Goal: Task Accomplishment & Management: Use online tool/utility

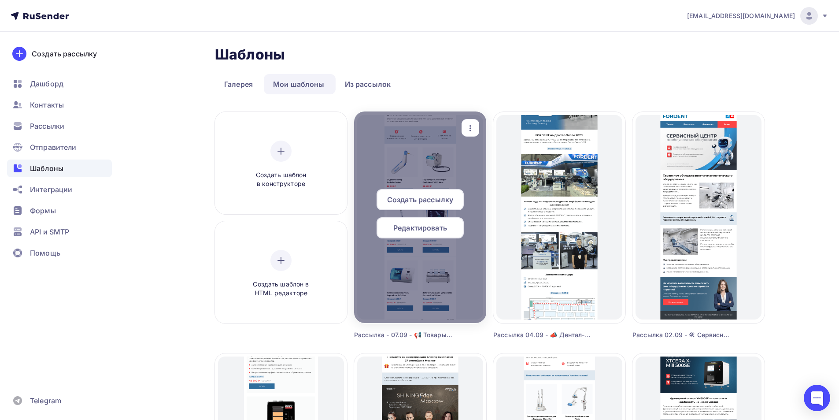
click at [420, 228] on span "Редактировать" at bounding box center [420, 227] width 54 height 11
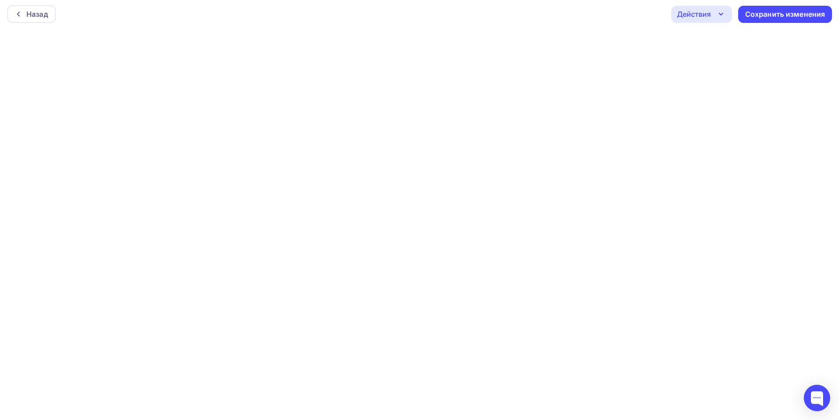
scroll to position [2, 0]
click at [799, 15] on div "Сохранить изменения" at bounding box center [785, 14] width 80 height 10
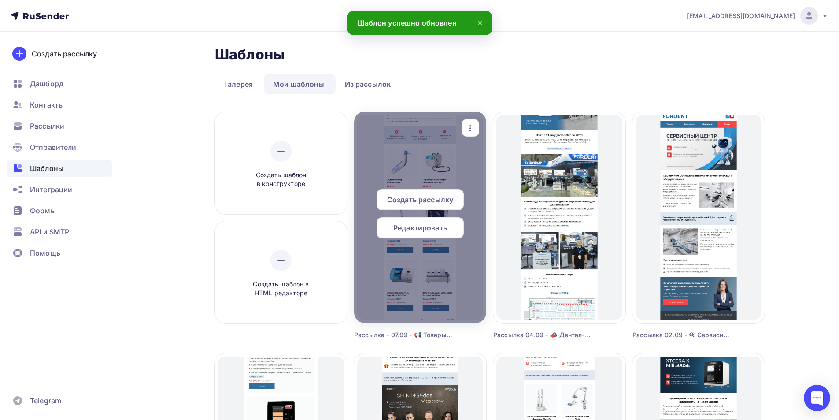
click at [399, 197] on span "Создать рассылку" at bounding box center [420, 199] width 66 height 11
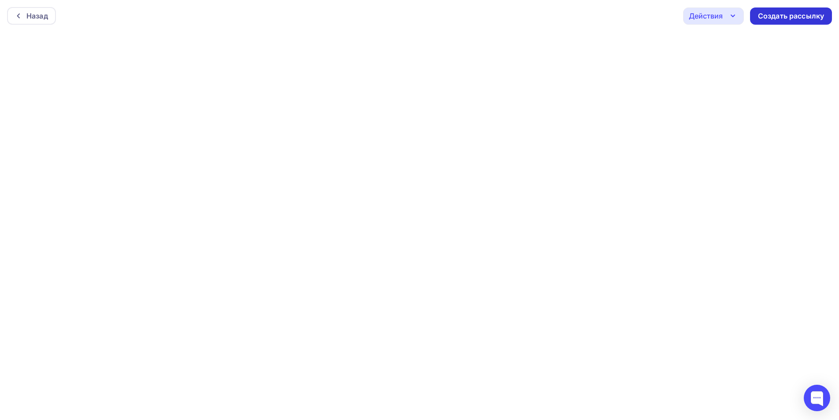
click at [772, 15] on div "Создать рассылку" at bounding box center [791, 16] width 66 height 10
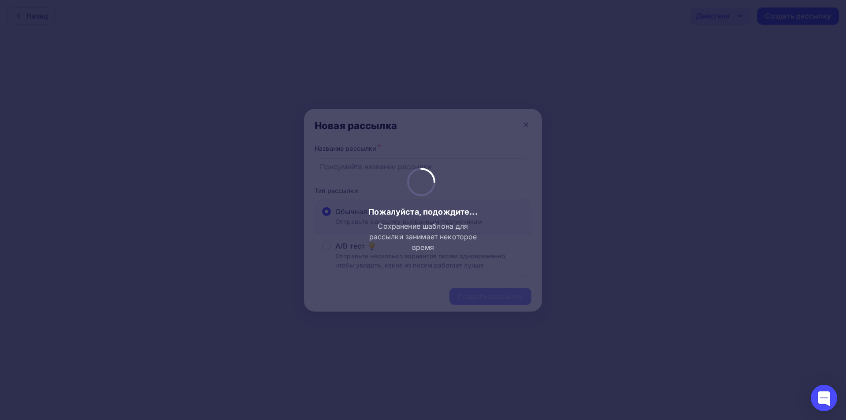
click at [373, 164] on div at bounding box center [423, 210] width 846 height 420
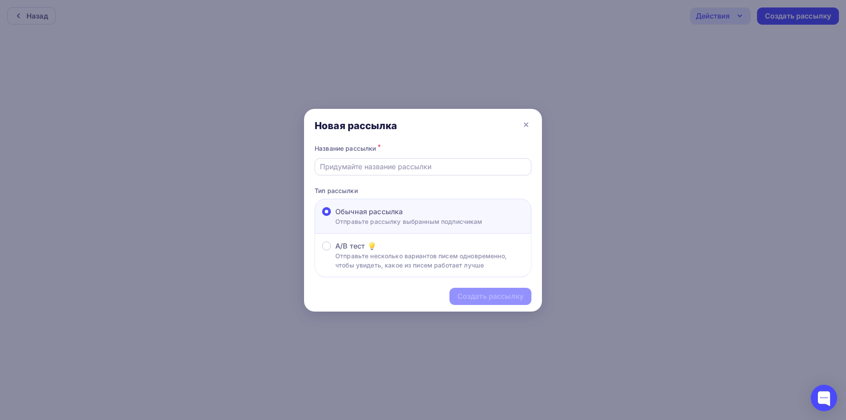
drag, startPoint x: 391, startPoint y: 166, endPoint x: 390, endPoint y: 172, distance: 5.4
click at [391, 166] on input "text" at bounding box center [423, 166] width 207 height 11
drag, startPoint x: 364, startPoint y: 165, endPoint x: 358, endPoint y: 166, distance: 6.0
click at [358, 166] on input "Рассылка 07.08 - Тест" at bounding box center [423, 166] width 207 height 11
click at [362, 166] on input "Рассылка 07.08 - Тест" at bounding box center [423, 166] width 207 height 11
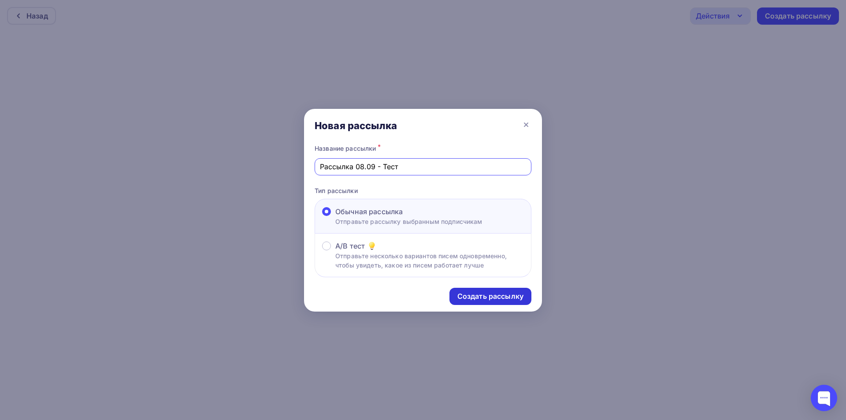
type input "Рассылка 08.09 - Тест"
click at [505, 297] on div "Создать рассылку" at bounding box center [490, 296] width 66 height 10
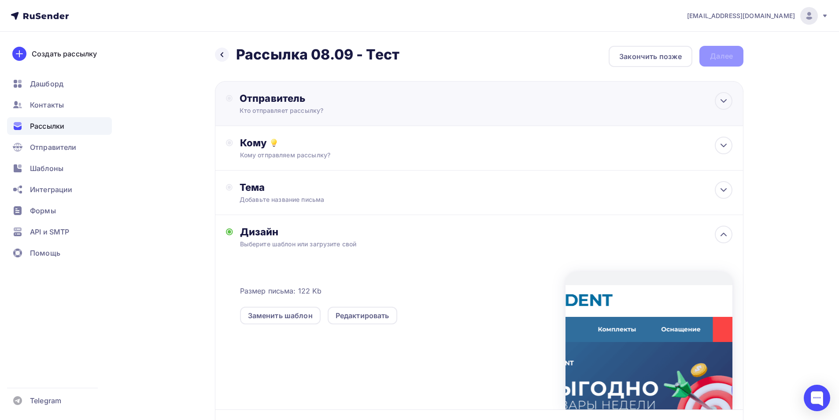
click at [289, 101] on div "Отправитель" at bounding box center [335, 98] width 191 height 12
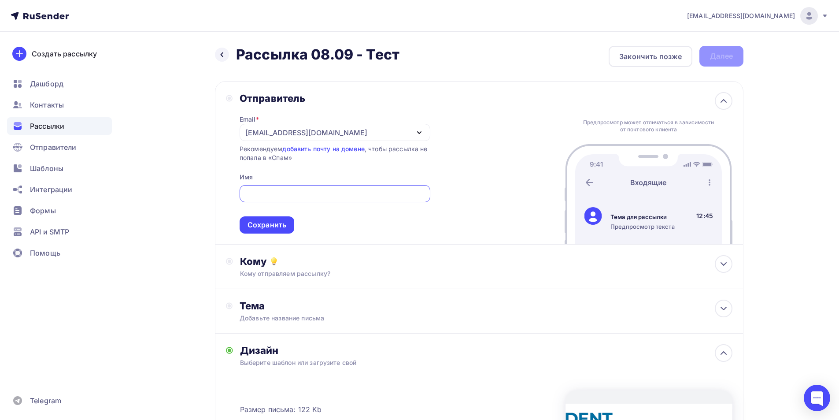
click at [275, 133] on div "[EMAIL_ADDRESS][DOMAIN_NAME]" at bounding box center [306, 132] width 122 height 11
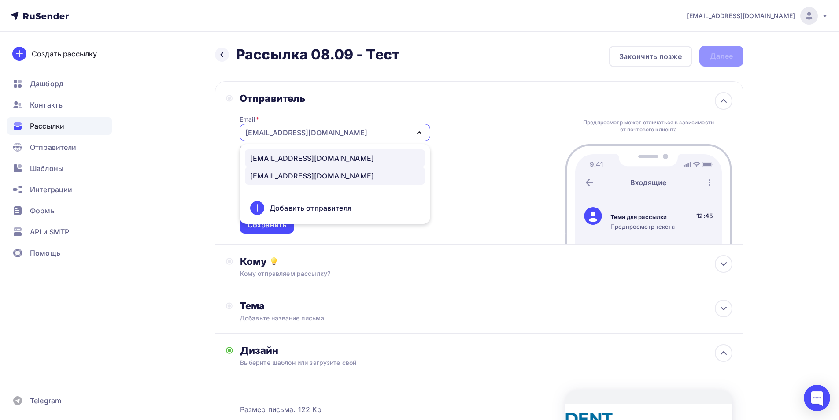
click at [276, 156] on div "[EMAIL_ADDRESS][DOMAIN_NAME]" at bounding box center [312, 158] width 124 height 11
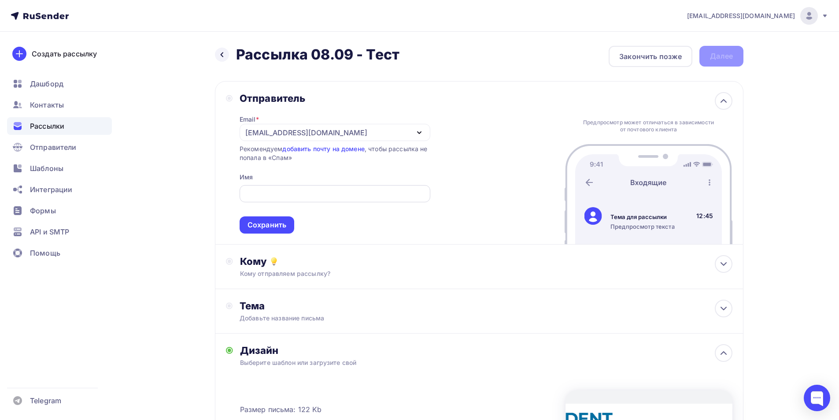
click at [284, 195] on input "text" at bounding box center [334, 193] width 181 height 11
type input "Компания FORDENT"
click at [267, 230] on div "Сохранить" at bounding box center [267, 224] width 55 height 17
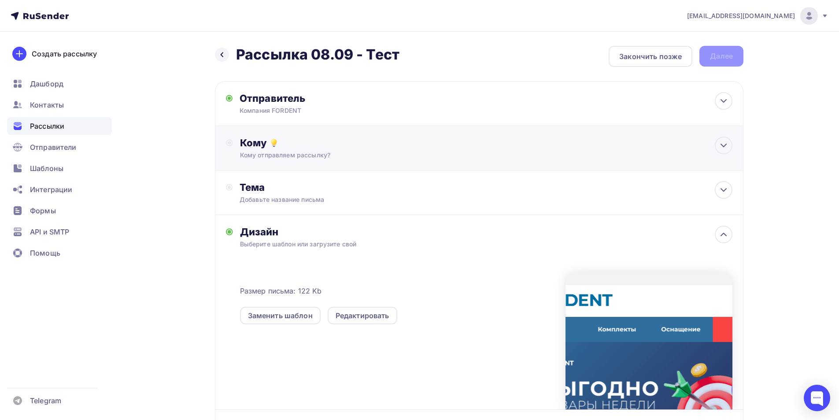
click at [317, 157] on div "Кому отправляем рассылку?" at bounding box center [461, 155] width 443 height 9
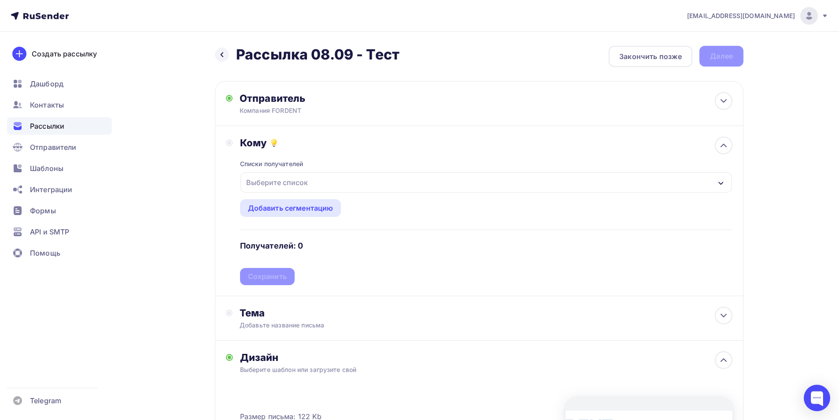
click at [312, 185] on div "Выберите список" at bounding box center [485, 182] width 491 height 20
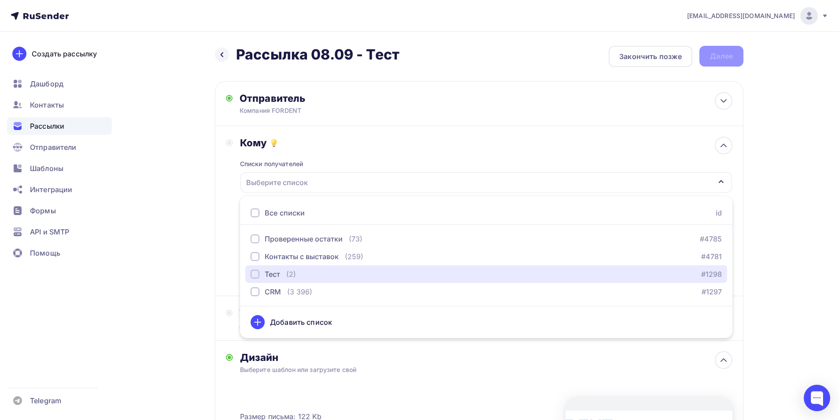
drag, startPoint x: 280, startPoint y: 275, endPoint x: 209, endPoint y: 259, distance: 72.6
click at [278, 275] on div "Тест (2)" at bounding box center [273, 274] width 45 height 11
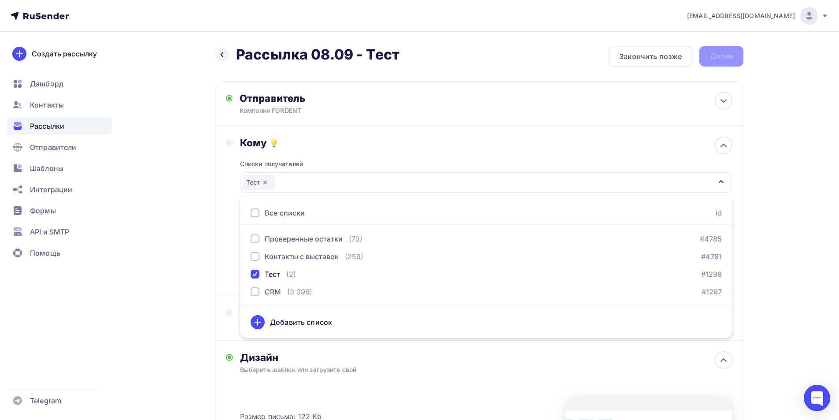
click at [201, 256] on div "Назад Рассылка 08.09 - Тест Рассылка 08.09 - Тест Закончить позже Далее Отправи…" at bounding box center [420, 334] width 722 height 605
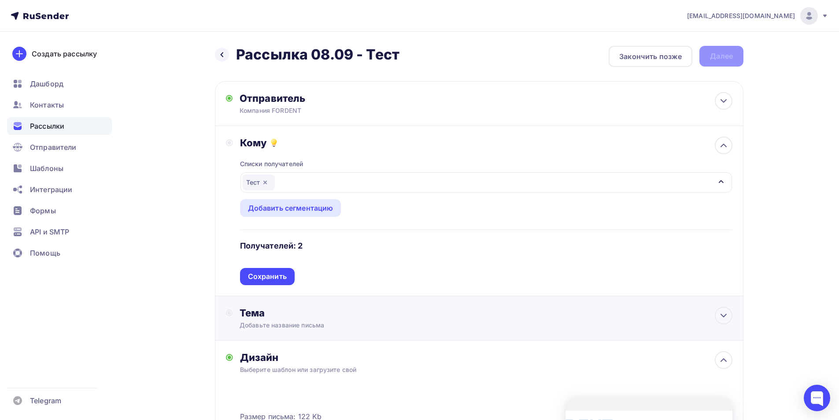
drag, startPoint x: 275, startPoint y: 273, endPoint x: 273, endPoint y: 281, distance: 8.1
click at [274, 273] on div "Сохранить" at bounding box center [267, 276] width 39 height 10
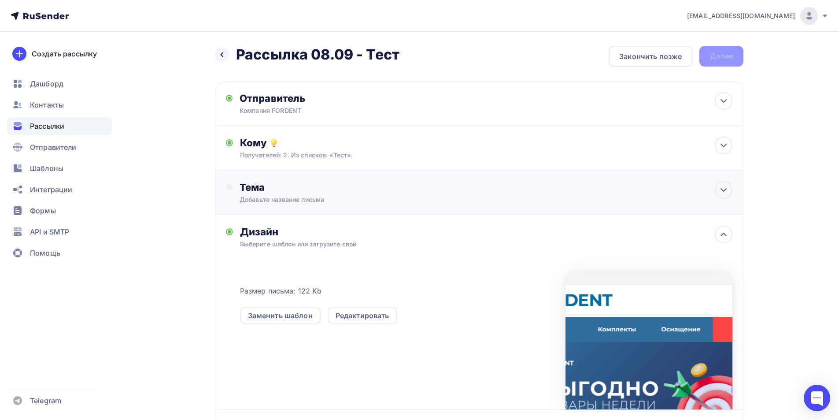
click at [279, 182] on div "Тема" at bounding box center [327, 187] width 174 height 12
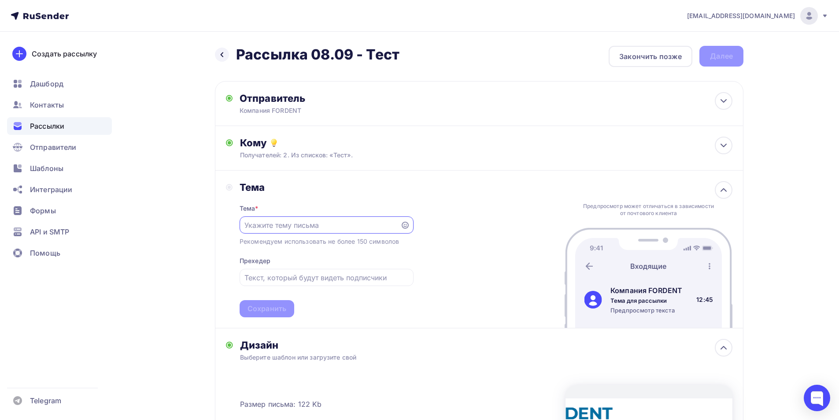
click at [310, 226] on input "text" at bounding box center [319, 225] width 151 height 11
paste input "📢 Товары недели"
type input "📢 Товары недели"
click at [309, 278] on input "text" at bounding box center [326, 277] width 164 height 11
paste input "выгодные цены на стоматологическое оборудование"
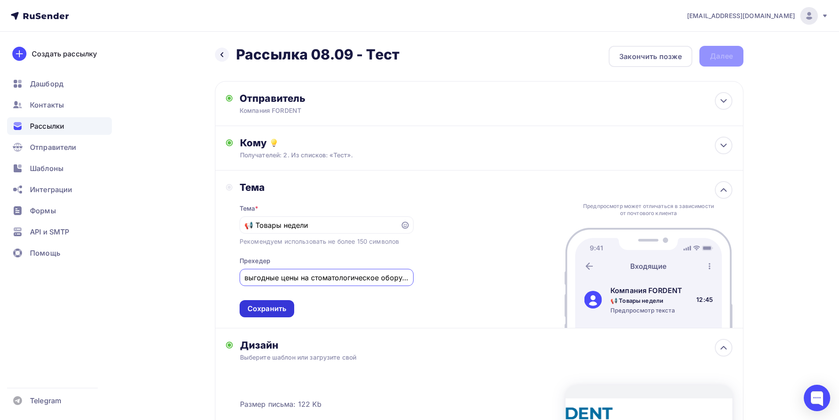
scroll to position [0, 21]
type input "выгодные цены на стоматологическое оборудование"
drag, startPoint x: 262, startPoint y: 314, endPoint x: 268, endPoint y: 319, distance: 7.8
click at [262, 314] on div "Сохранить" at bounding box center [267, 308] width 55 height 17
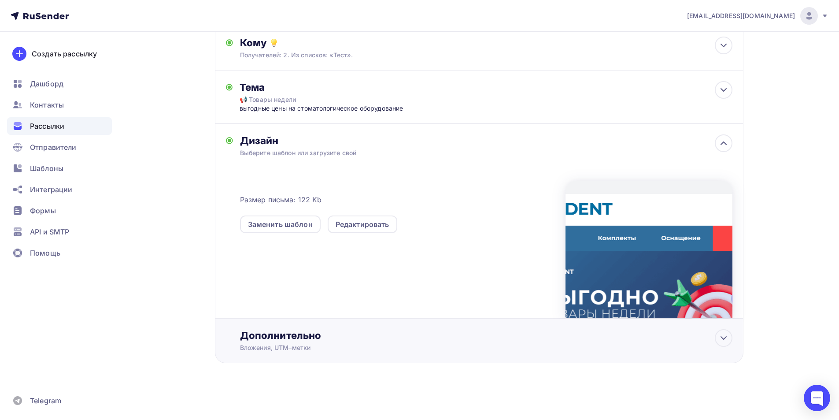
click at [297, 340] on div "Дополнительно" at bounding box center [486, 335] width 492 height 12
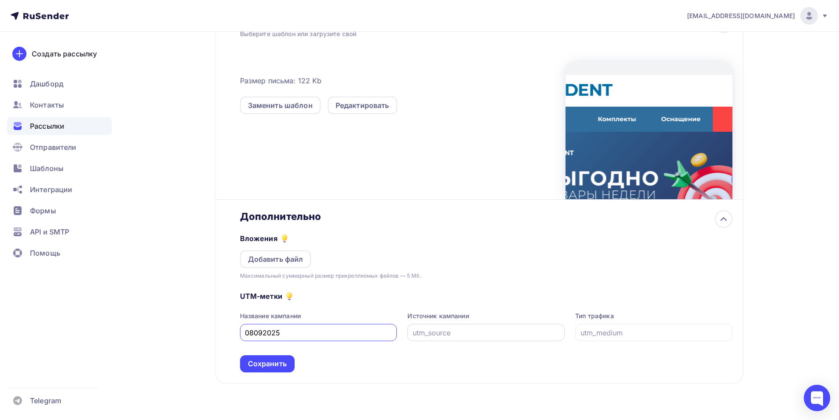
type input "08092025"
click at [466, 331] on input "text" at bounding box center [486, 332] width 147 height 11
drag, startPoint x: 452, startPoint y: 332, endPoint x: 382, endPoint y: 335, distance: 70.5
click at [382, 335] on div "Название кампании 08092025 Источник кампании email Тип трафика" at bounding box center [486, 326] width 492 height 30
type input "email"
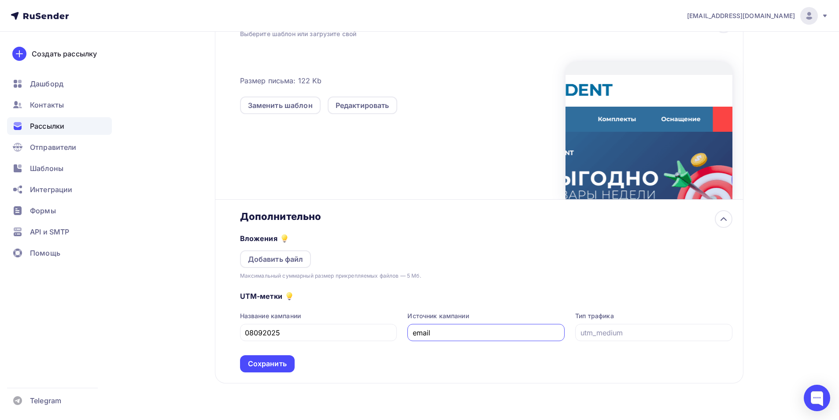
click at [635, 338] on div at bounding box center [653, 332] width 157 height 17
click at [617, 338] on div at bounding box center [653, 332] width 157 height 17
click at [630, 330] on input "text" at bounding box center [653, 332] width 147 height 11
paste input "email"
type input "email"
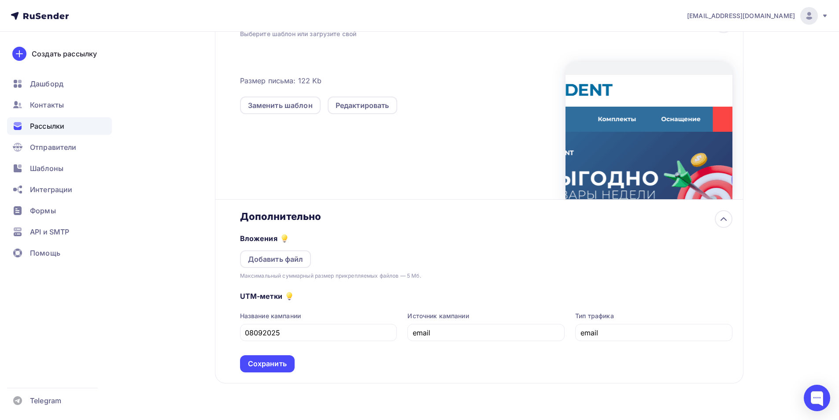
drag, startPoint x: 270, startPoint y: 363, endPoint x: 377, endPoint y: 303, distance: 122.9
click at [270, 363] on div "Сохранить" at bounding box center [267, 363] width 39 height 10
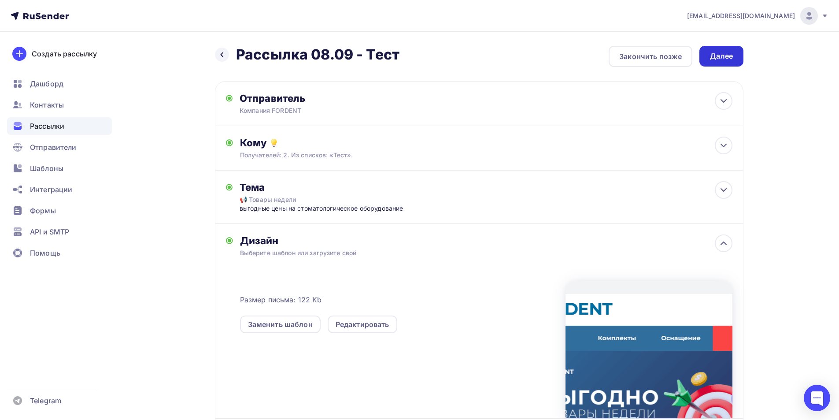
click at [715, 52] on div "Далее" at bounding box center [721, 56] width 23 height 10
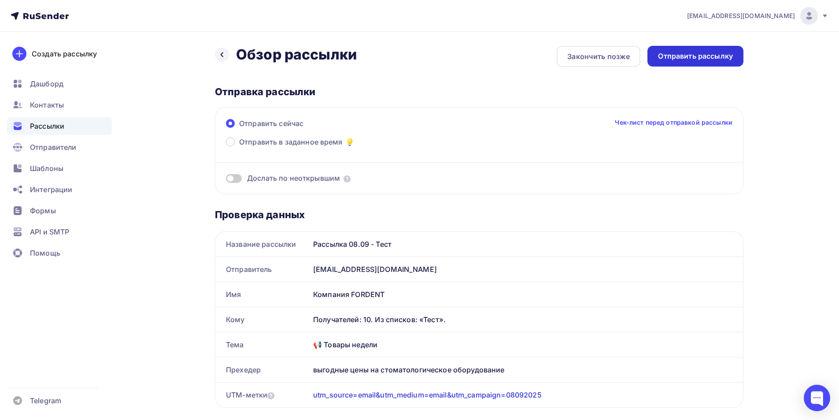
click at [708, 56] on div "Отправить рассылку" at bounding box center [695, 56] width 75 height 10
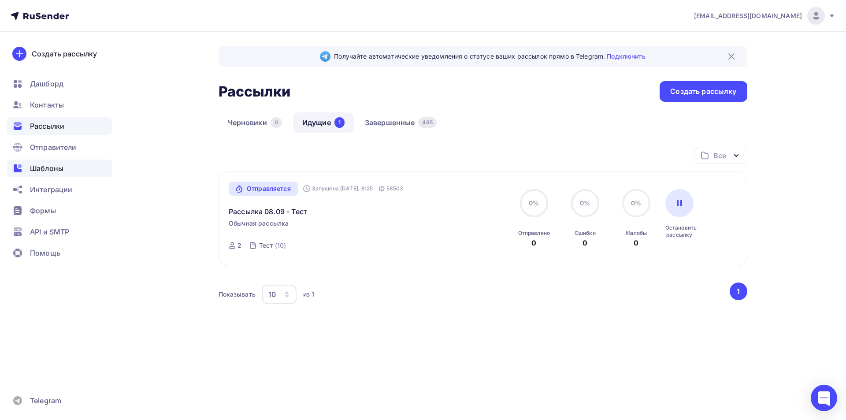
click at [58, 173] on span "Шаблоны" at bounding box center [46, 168] width 33 height 11
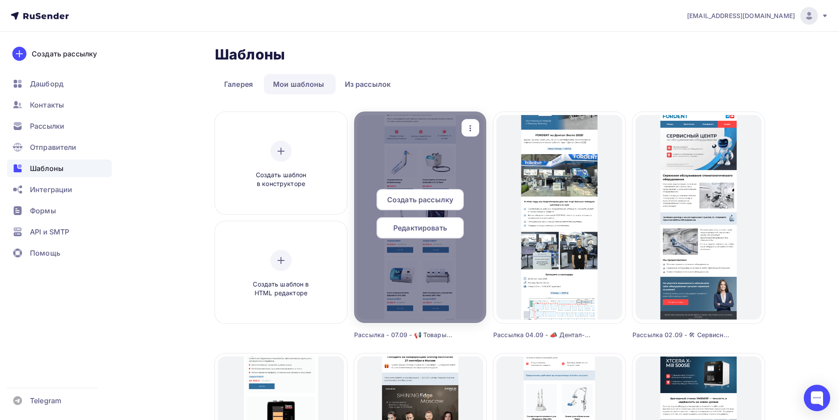
click at [417, 206] on div "Создать рассылку" at bounding box center [420, 199] width 87 height 21
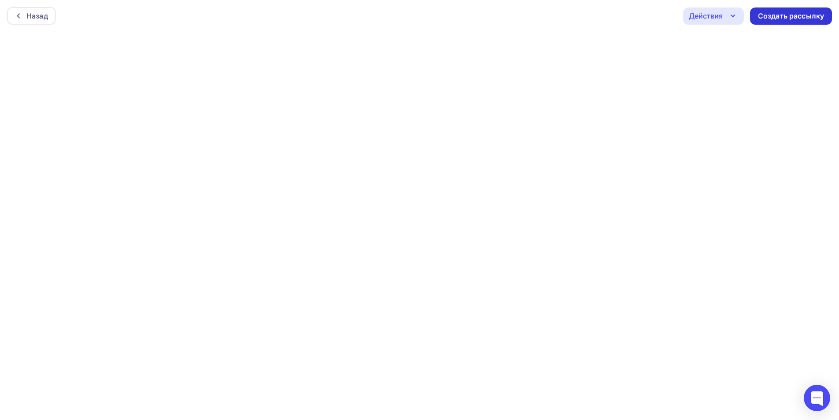
click at [798, 18] on div "Создать рассылку" at bounding box center [791, 16] width 66 height 10
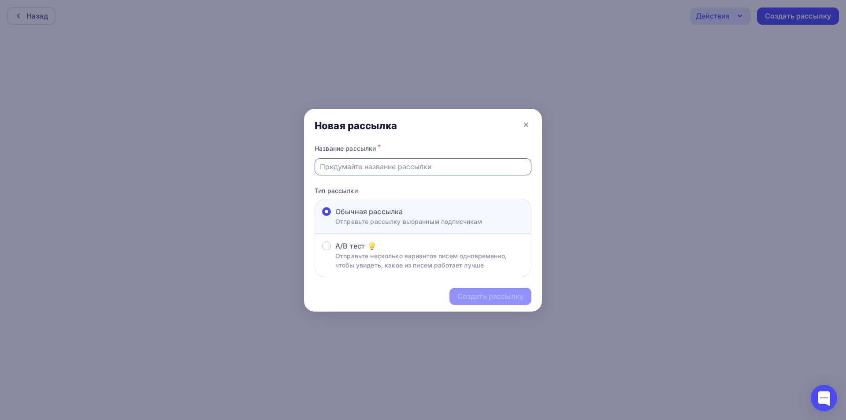
click at [356, 171] on input "text" at bounding box center [423, 166] width 207 height 11
click at [360, 170] on input "Рассылка 07.08 - Тест" at bounding box center [423, 166] width 207 height 11
click at [393, 168] on input "Рассылка 08.09 - Тест" at bounding box center [423, 166] width 207 height 11
paste input "📢 Товары недели выгодные цены на стоматологическое оборудование"
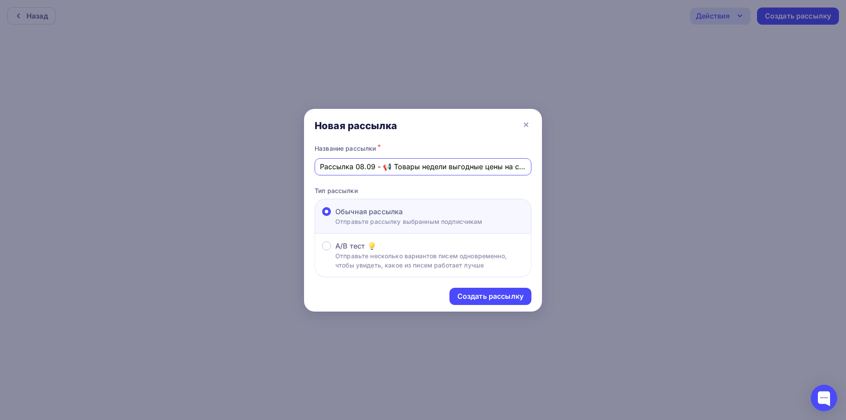
scroll to position [0, 107]
type input "Рассылка 08.09 - 📢 Товары недели выгодные цены на стоматологическое оборудование"
click at [496, 298] on div "Создать рассылку" at bounding box center [490, 296] width 66 height 10
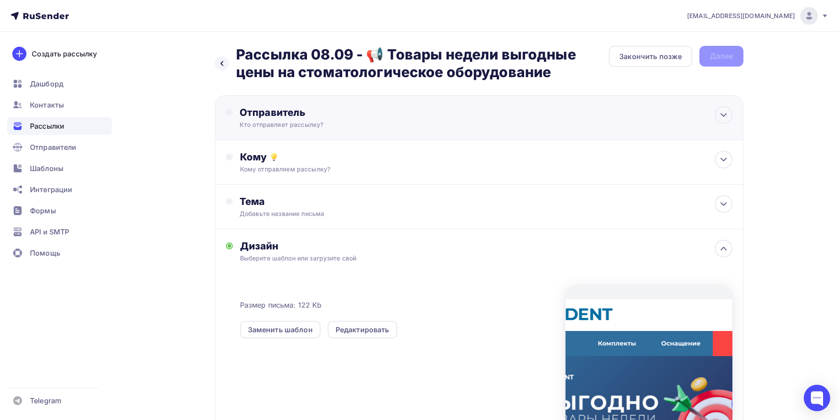
click at [331, 118] on div "Отправитель" at bounding box center [335, 112] width 191 height 12
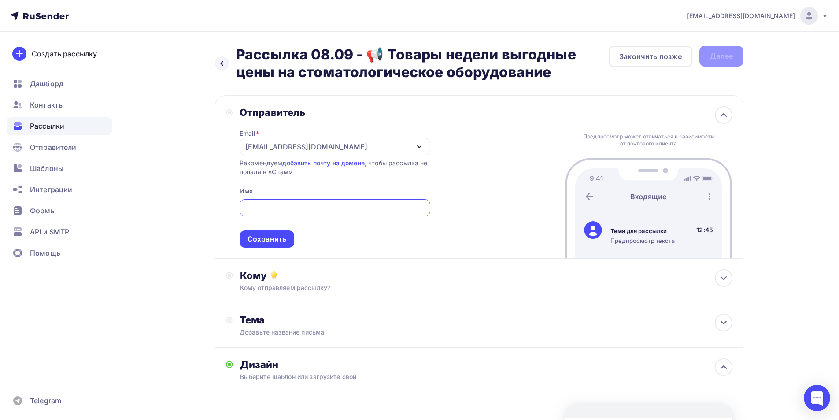
click at [301, 146] on div "[EMAIL_ADDRESS][DOMAIN_NAME]" at bounding box center [335, 146] width 191 height 17
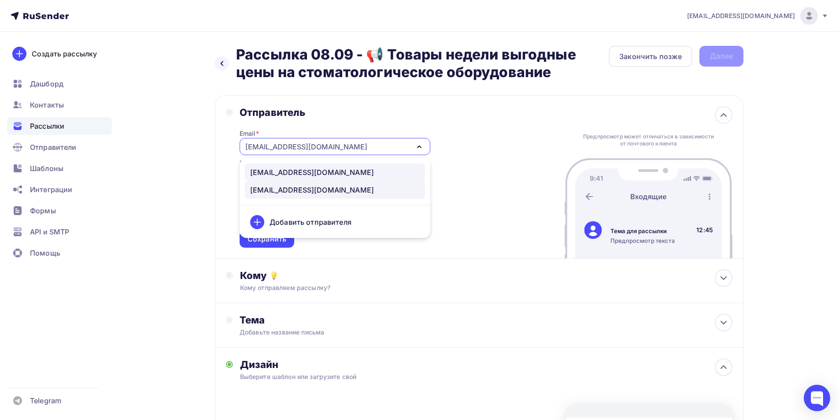
click at [279, 169] on div "[EMAIL_ADDRESS][DOMAIN_NAME]" at bounding box center [312, 172] width 124 height 11
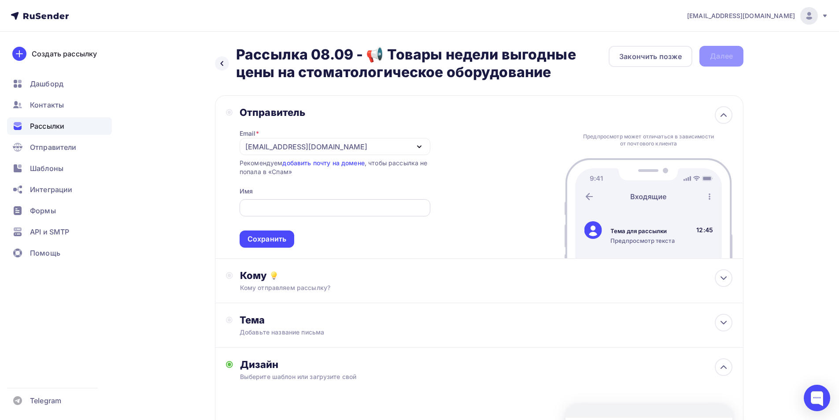
click at [284, 201] on div at bounding box center [335, 207] width 191 height 17
click at [284, 210] on input "text" at bounding box center [334, 208] width 181 height 11
drag, startPoint x: 269, startPoint y: 211, endPoint x: 191, endPoint y: 201, distance: 78.1
click at [191, 201] on div "Назад Рассылка 08.09 - 📢 Товары недели выгодные цены на стоматологическое обору…" at bounding box center [420, 338] width 722 height 612
type input "Компания FORDENT"
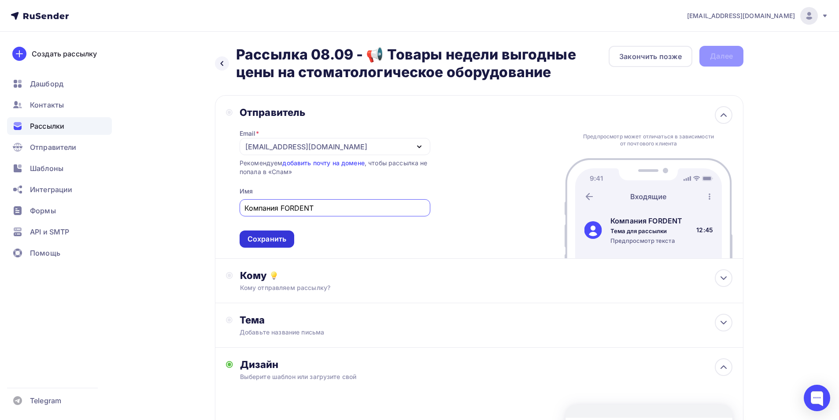
click at [267, 243] on div "Сохранить" at bounding box center [267, 239] width 39 height 10
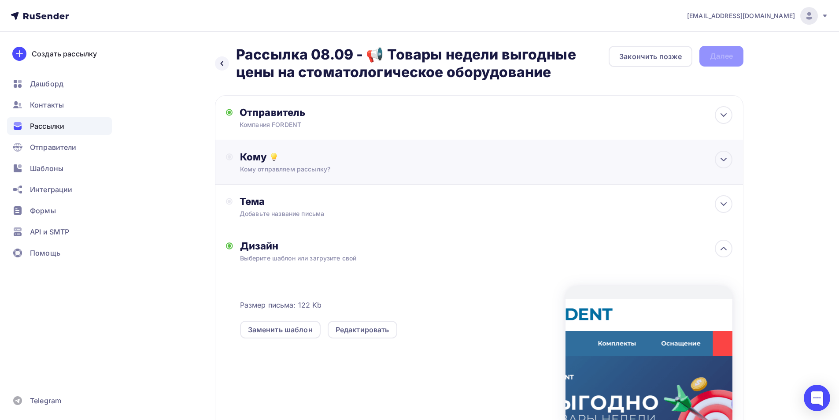
click at [261, 165] on div "Кому отправляем рассылку?" at bounding box center [461, 169] width 443 height 9
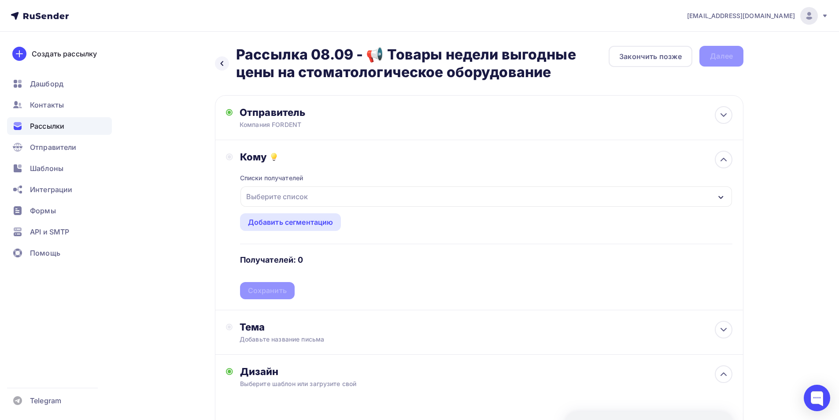
drag, startPoint x: 272, startPoint y: 193, endPoint x: 271, endPoint y: 277, distance: 83.7
click at [272, 192] on div "Выберите список" at bounding box center [277, 196] width 69 height 16
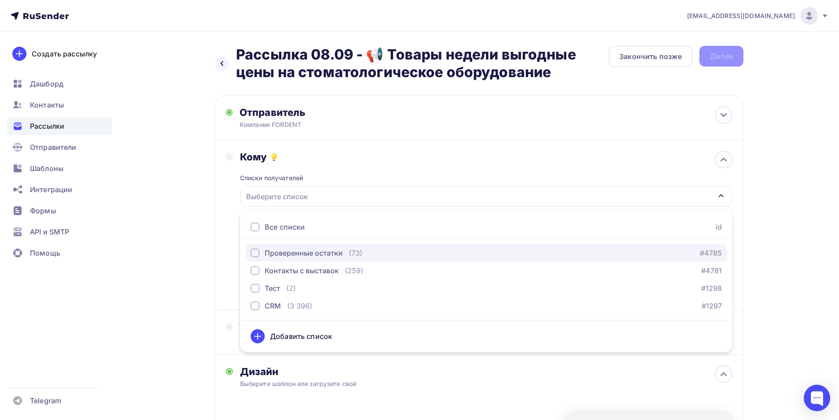
click at [261, 254] on div "Проверенные остатки" at bounding box center [297, 253] width 92 height 11
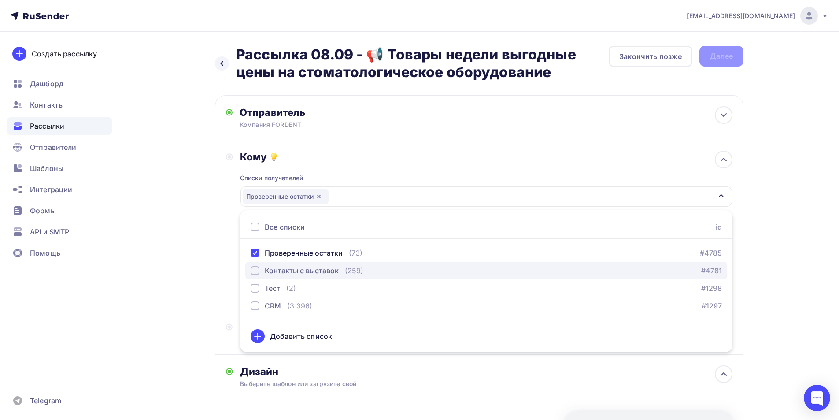
click at [259, 270] on div "button" at bounding box center [255, 270] width 9 height 9
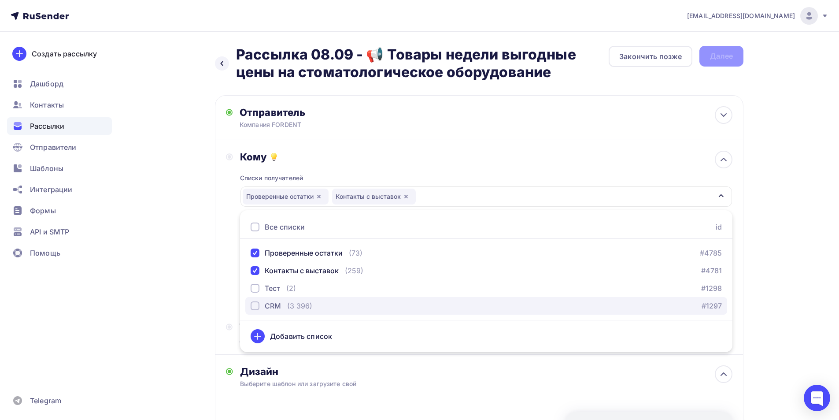
click at [256, 304] on div "button" at bounding box center [255, 305] width 9 height 9
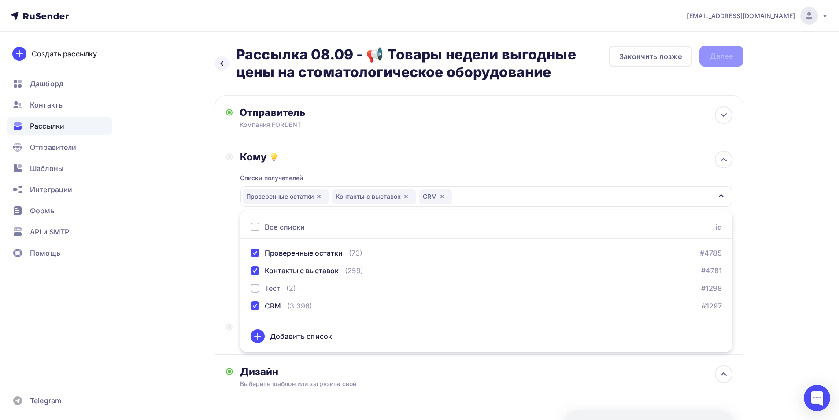
click at [218, 306] on div "Кому Списки получателей Проверенные остатки Контакты с выставок CRM Все списки …" at bounding box center [479, 225] width 528 height 170
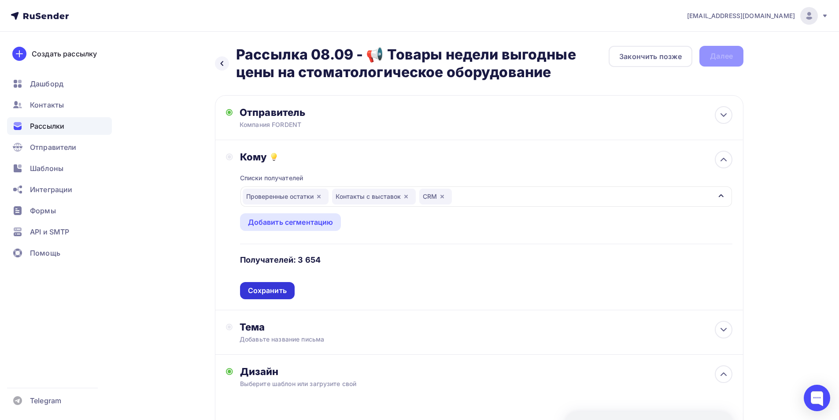
click at [273, 291] on div "Сохранить" at bounding box center [267, 290] width 39 height 10
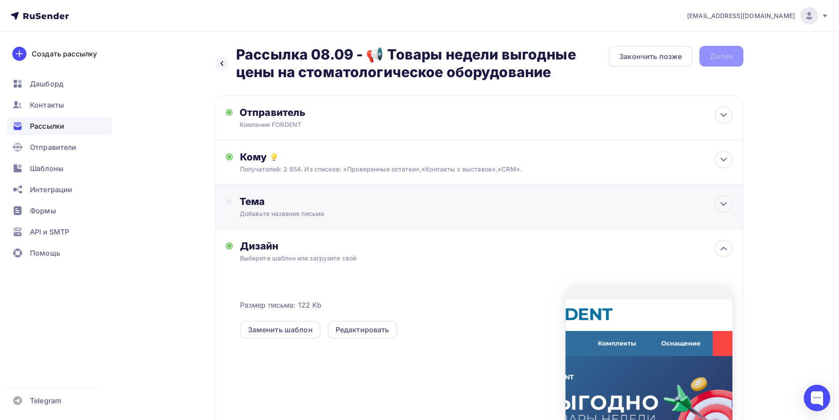
click at [292, 208] on div "Тема Добавьте название письма Тема * Рекомендуем использовать не более 150 симв…" at bounding box center [327, 206] width 174 height 23
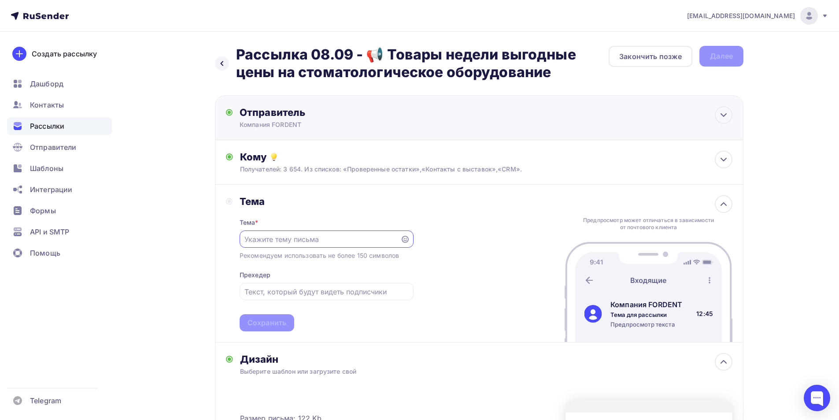
paste input "📢 Товары недели"
type input "📢 Товары недели"
drag, startPoint x: 268, startPoint y: 291, endPoint x: 263, endPoint y: 298, distance: 8.3
click at [268, 290] on input "text" at bounding box center [326, 291] width 164 height 11
paste input "выгодные цены на стоматологическое оборудование"
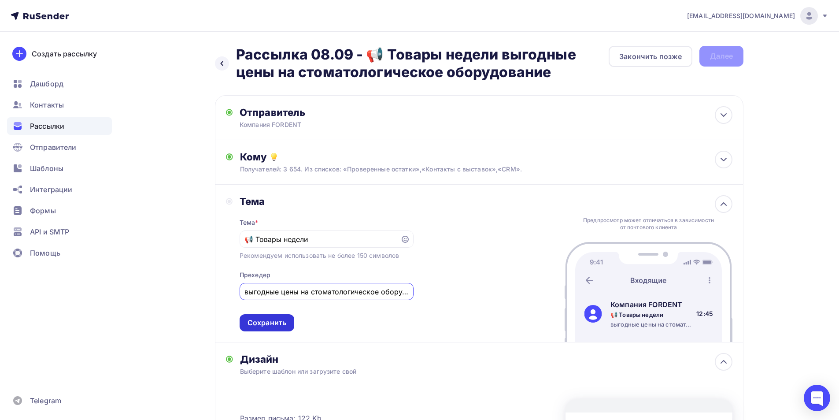
scroll to position [0, 21]
type input "выгодные цены на стоматологическое оборудование"
click at [260, 324] on div "Сохранить" at bounding box center [267, 323] width 39 height 10
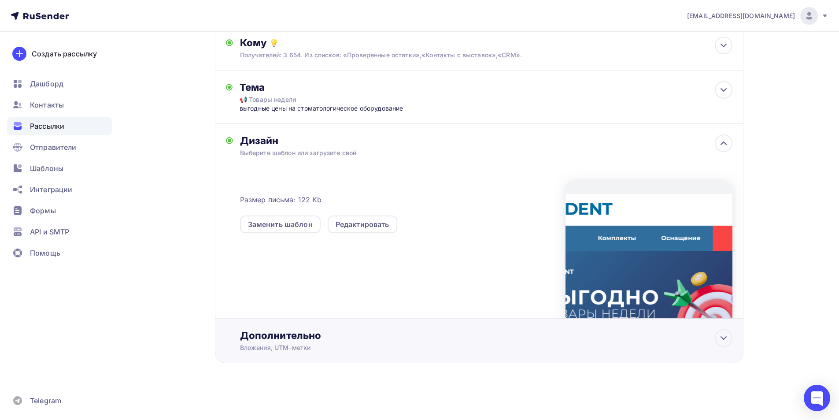
click at [309, 336] on div "Дополнительно" at bounding box center [486, 335] width 492 height 12
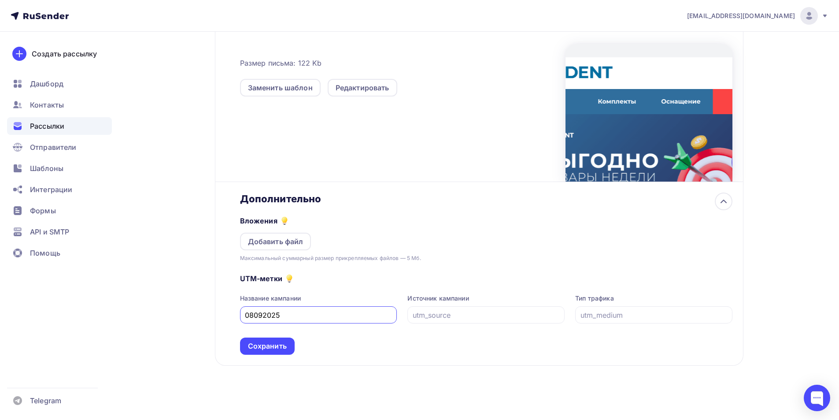
scroll to position [253, 0]
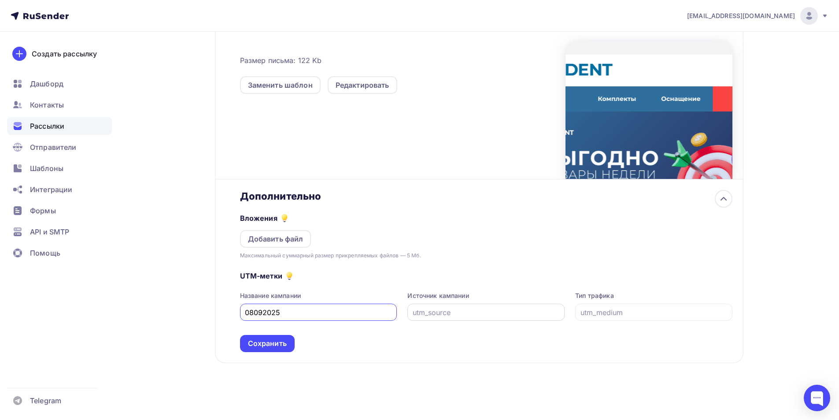
type input "08092025"
click at [496, 314] on input "text" at bounding box center [486, 312] width 147 height 11
drag, startPoint x: 421, startPoint y: 321, endPoint x: 365, endPoint y: 325, distance: 55.7
click at [365, 325] on div "UTM-метки Название кампании 08092025 Источник кампании email Тип трафика Сохран…" at bounding box center [486, 306] width 492 height 92
type input "email"
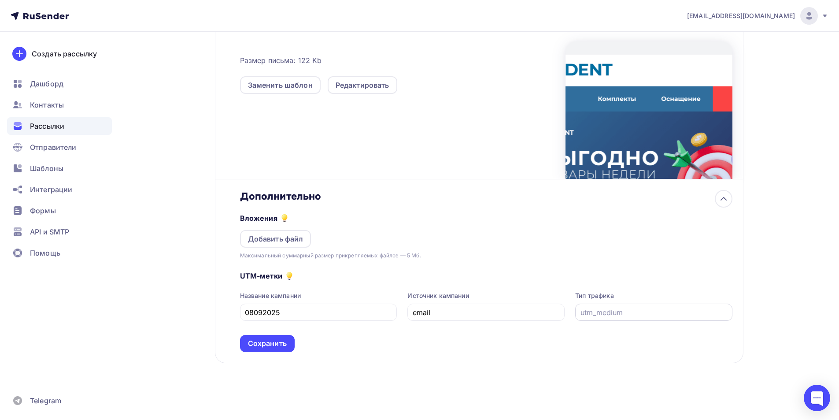
click at [609, 318] on div at bounding box center [653, 311] width 157 height 17
click at [639, 317] on input "text" at bounding box center [653, 312] width 147 height 11
paste input "email"
type input "email"
click at [271, 340] on div "Сохранить" at bounding box center [267, 343] width 39 height 10
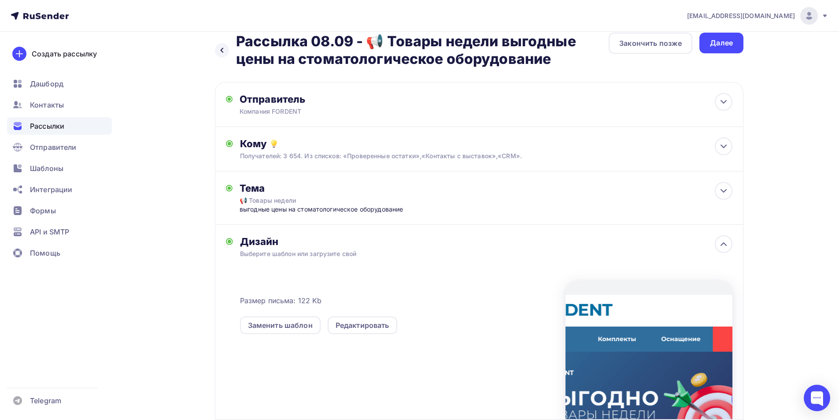
scroll to position [0, 0]
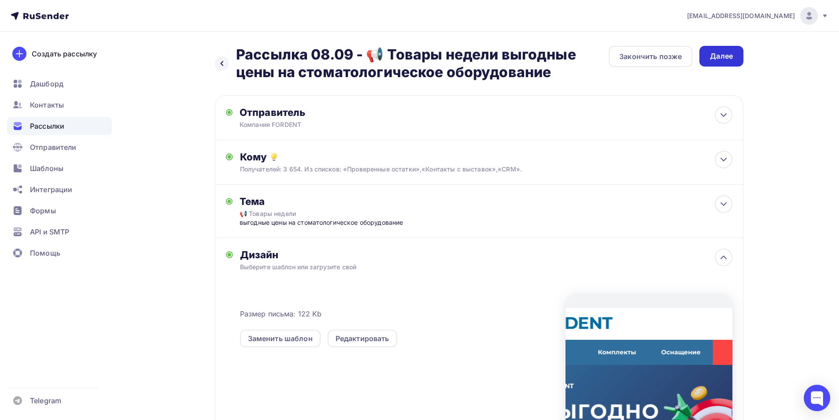
click at [733, 55] on div "Далее" at bounding box center [721, 56] width 44 height 21
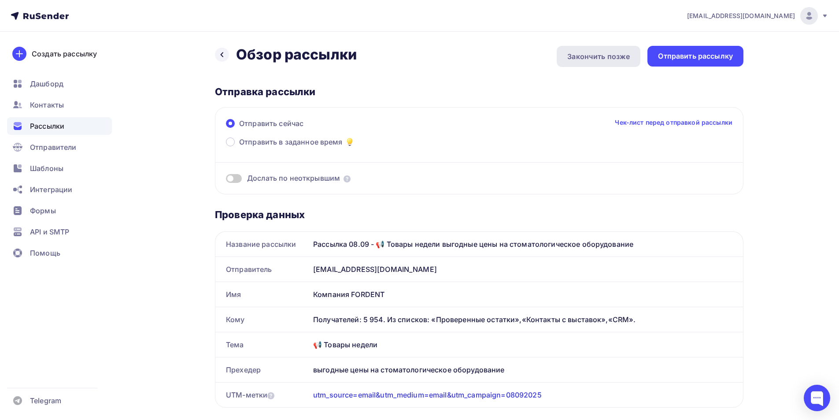
click at [599, 59] on div "Закончить позже" at bounding box center [598, 56] width 63 height 11
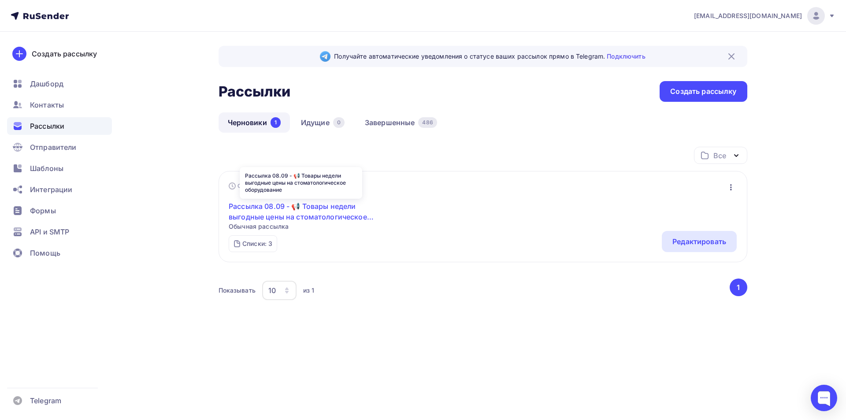
click at [252, 205] on link "Рассылка 08.09 - 📢 Товары недели выгодные цены на стоматологическое оборудование" at bounding box center [304, 211] width 151 height 21
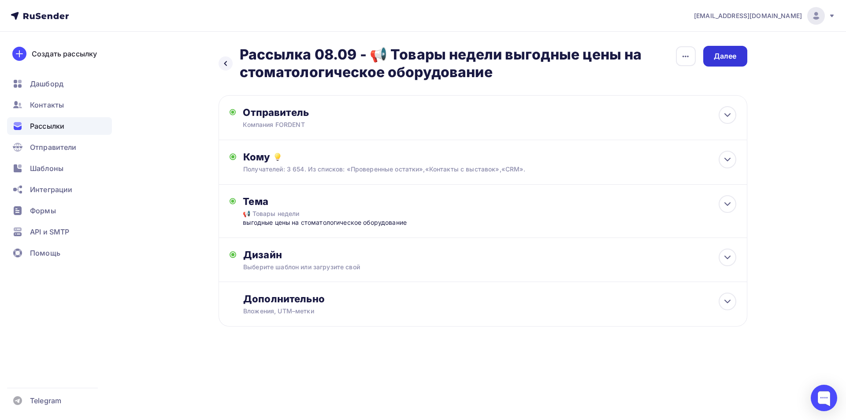
click at [724, 60] on div "Далее" at bounding box center [724, 56] width 23 height 10
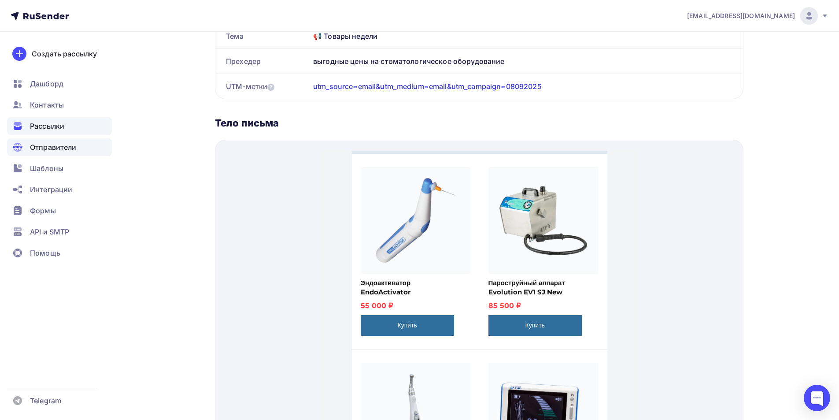
scroll to position [352, 0]
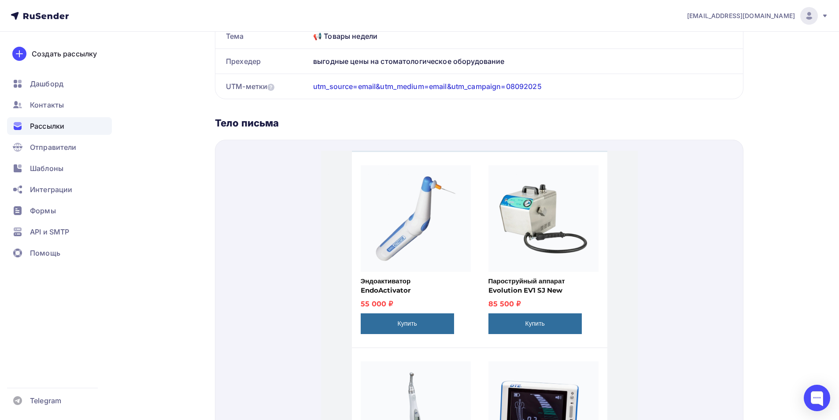
click at [40, 122] on span "Рассылки" at bounding box center [47, 126] width 34 height 11
